Goal: Task Accomplishment & Management: Use online tool/utility

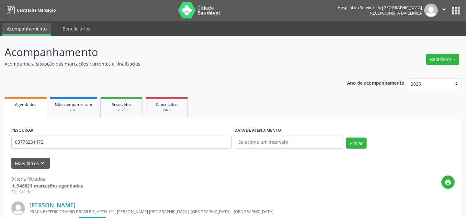
click at [440, 52] on div "Relatórios Agendamentos Procedimentos realizados" at bounding box center [443, 59] width 38 height 16
click at [436, 57] on button "Relatórios" at bounding box center [442, 59] width 33 height 11
click at [420, 69] on link "Agendamentos" at bounding box center [425, 72] width 70 height 9
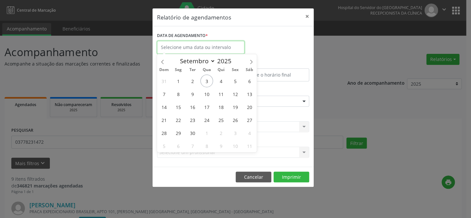
click at [212, 42] on input "text" at bounding box center [200, 47] width 87 height 13
click at [220, 84] on span "4" at bounding box center [221, 80] width 13 height 13
type input "[DATE]"
click at [220, 84] on span "4" at bounding box center [221, 80] width 13 height 13
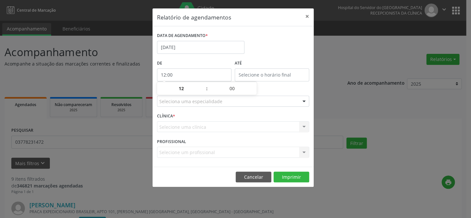
click at [216, 75] on input "12:00" at bounding box center [194, 74] width 74 height 13
click at [203, 92] on span at bounding box center [203, 91] width 5 height 6
type input "11:00"
type input "11"
click at [203, 92] on span at bounding box center [203, 91] width 5 height 6
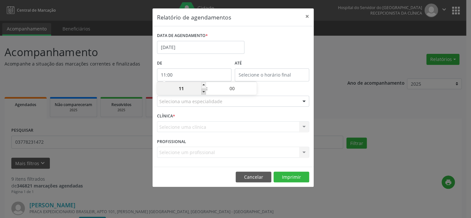
type input "10:00"
type input "10"
click at [203, 92] on span at bounding box center [203, 91] width 5 height 6
type input "09:00"
type input "09"
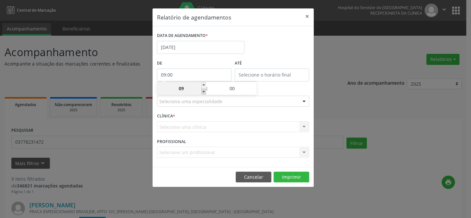
click at [203, 92] on span at bounding box center [203, 91] width 5 height 6
type input "08:00"
type input "08"
click at [203, 92] on span at bounding box center [203, 91] width 5 height 6
type input "07:00"
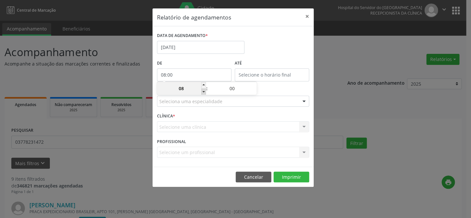
type input "07"
click at [203, 92] on span at bounding box center [203, 91] width 5 height 6
type input "06:00"
type input "06"
click at [203, 86] on span at bounding box center [203, 85] width 5 height 6
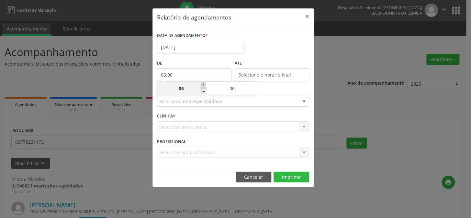
type input "07:00"
type input "07"
click at [272, 51] on div "DATA DE AGENDAMENTO * [DATE]" at bounding box center [232, 45] width 155 height 28
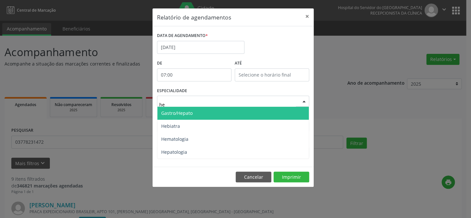
type input "hem"
click at [198, 110] on span "Hematologia" at bounding box center [233, 113] width 152 height 13
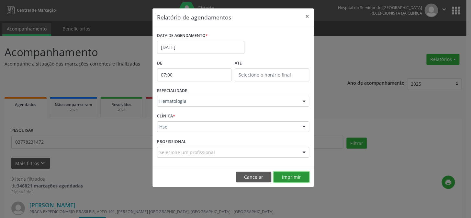
click at [283, 177] on button "Imprimir" at bounding box center [292, 176] width 36 height 11
click at [288, 175] on button "Imprimir" at bounding box center [292, 176] width 36 height 11
click at [414, 63] on div "Relatório de agendamentos × DATA DE AGENDAMENTO * [DATE] De 07:00 ATÉ ESPECIALI…" at bounding box center [235, 109] width 471 height 218
click at [305, 18] on button "×" at bounding box center [307, 16] width 13 height 16
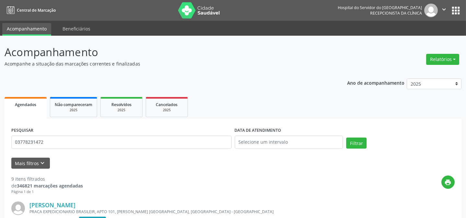
click at [431, 52] on div "Relatórios Agendamentos Procedimentos realizados" at bounding box center [443, 59] width 38 height 16
click at [434, 58] on button "Relatórios" at bounding box center [442, 59] width 33 height 11
click at [413, 74] on link "Agendamentos" at bounding box center [425, 72] width 70 height 9
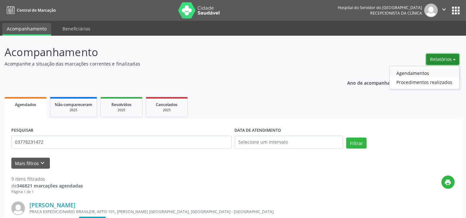
select select "8"
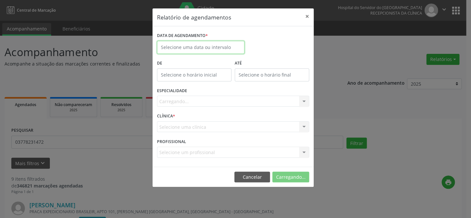
click at [213, 48] on input "text" at bounding box center [200, 47] width 87 height 13
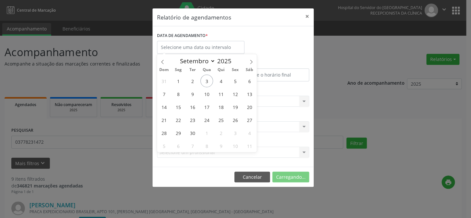
click at [221, 74] on div "Dom Seg Ter Qua Qui Sex Sáb" at bounding box center [207, 69] width 100 height 9
click at [220, 79] on span "4" at bounding box center [221, 80] width 13 height 13
type input "[DATE]"
click at [220, 79] on span "4" at bounding box center [221, 80] width 13 height 13
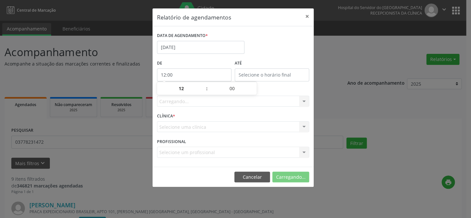
click at [215, 72] on input "12:00" at bounding box center [194, 74] width 74 height 13
click at [202, 92] on span at bounding box center [203, 91] width 5 height 6
type input "11:00"
type input "11"
click at [202, 92] on span at bounding box center [203, 91] width 5 height 6
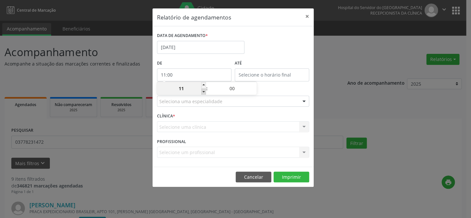
type input "10:00"
type input "10"
click at [205, 96] on body "Central de Marcação Hospital do Servidor do [GEOGRAPHIC_DATA] Recepcionista da …" at bounding box center [235, 109] width 471 height 218
click at [207, 91] on span ":" at bounding box center [207, 88] width 2 height 13
click at [205, 90] on span at bounding box center [203, 91] width 5 height 6
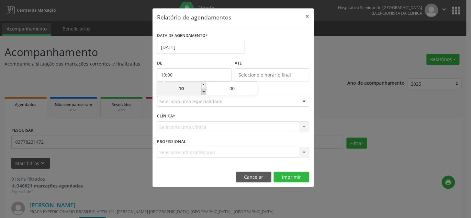
type input "09:00"
type input "09"
click at [205, 90] on span at bounding box center [203, 91] width 5 height 6
type input "08:00"
type input "08"
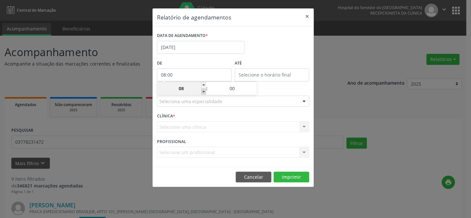
click at [205, 90] on span at bounding box center [203, 91] width 5 height 6
type input "07:00"
type input "07"
click at [247, 60] on label "ATÉ" at bounding box center [272, 63] width 74 height 10
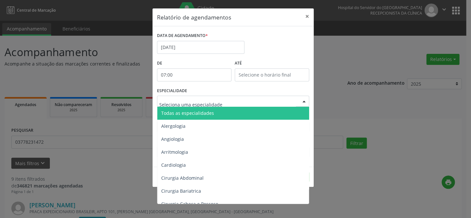
click at [196, 117] on span "Todas as especialidades" at bounding box center [233, 113] width 153 height 13
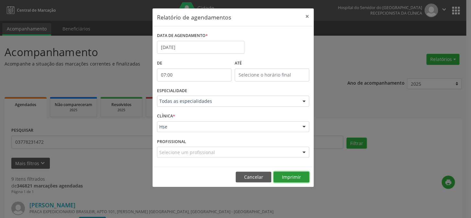
click at [288, 171] on button "Imprimir" at bounding box center [292, 176] width 36 height 11
